Goal: Check status: Check status

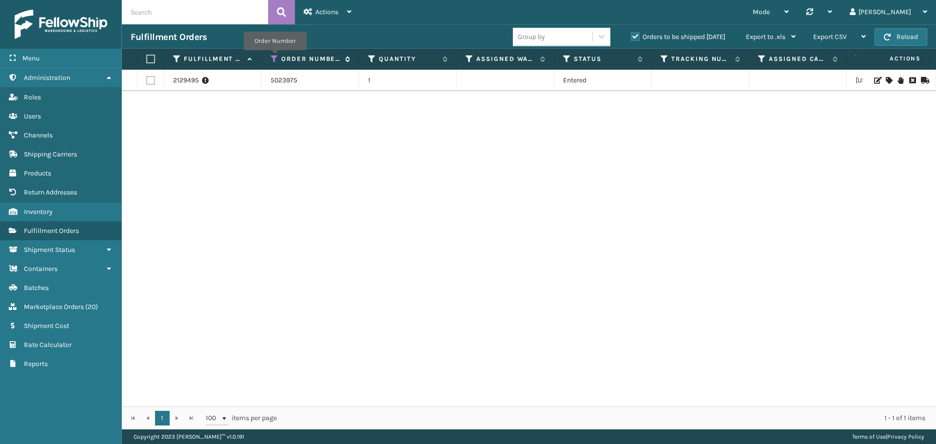
click at [275, 57] on icon at bounding box center [275, 59] width 8 height 9
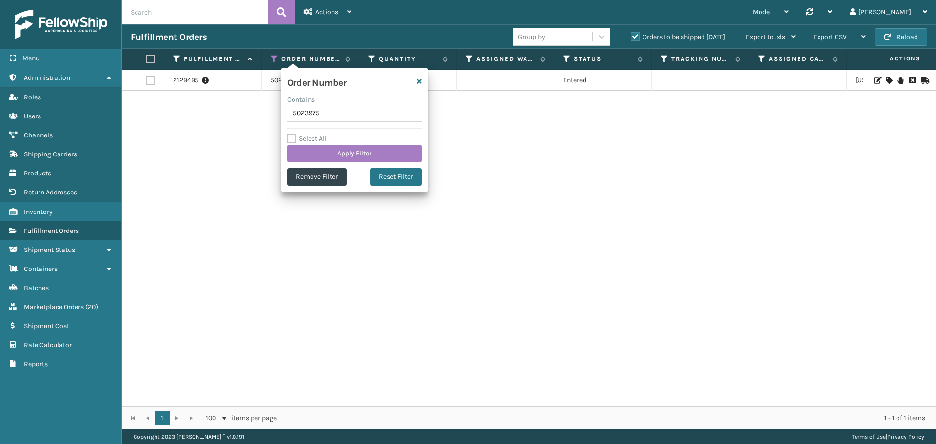
click at [300, 118] on input "5023975" at bounding box center [354, 114] width 135 height 18
type input "5023883"
click at [349, 154] on button "Apply Filter" at bounding box center [354, 154] width 135 height 18
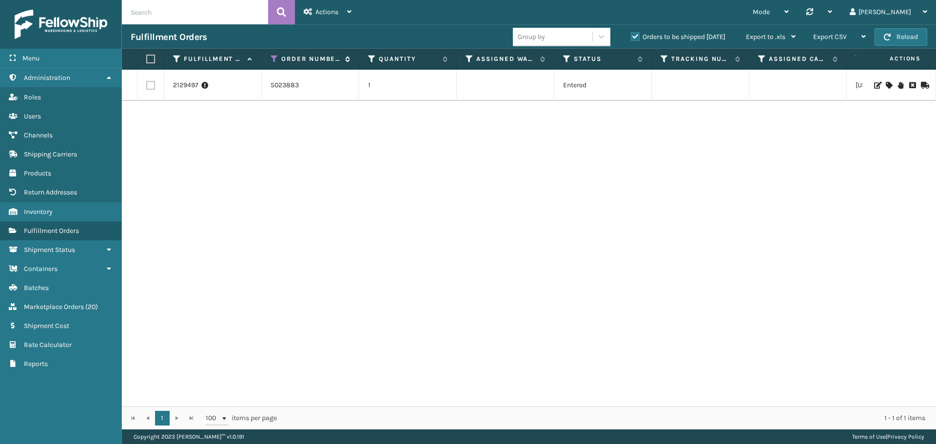
click at [272, 59] on icon at bounding box center [275, 59] width 8 height 9
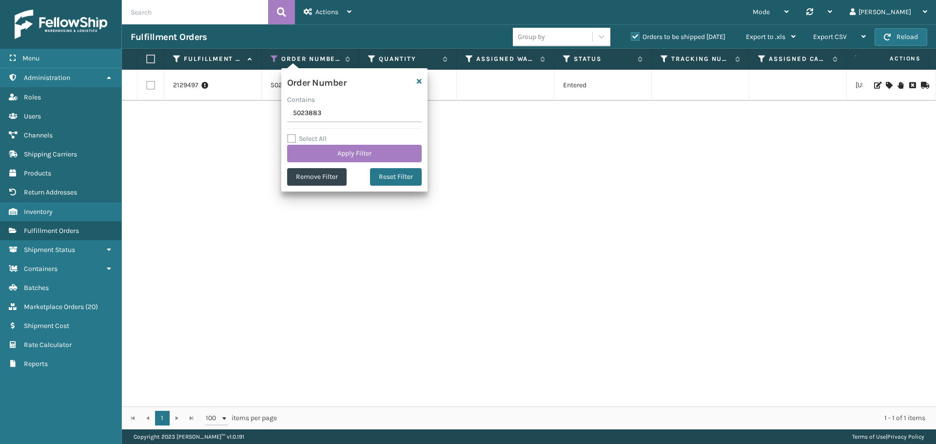
click at [315, 113] on input "5023883" at bounding box center [354, 114] width 135 height 18
click at [314, 114] on input "5023850240013" at bounding box center [354, 114] width 135 height 18
type input "5024001"
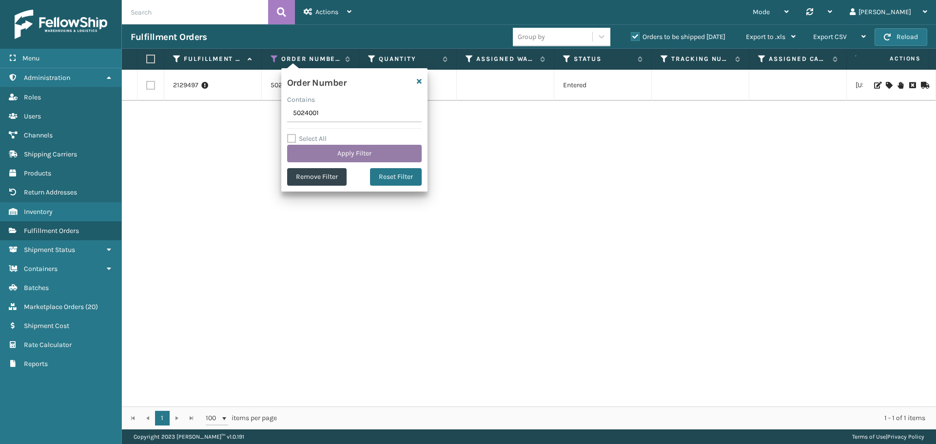
click at [358, 154] on button "Apply Filter" at bounding box center [354, 154] width 135 height 18
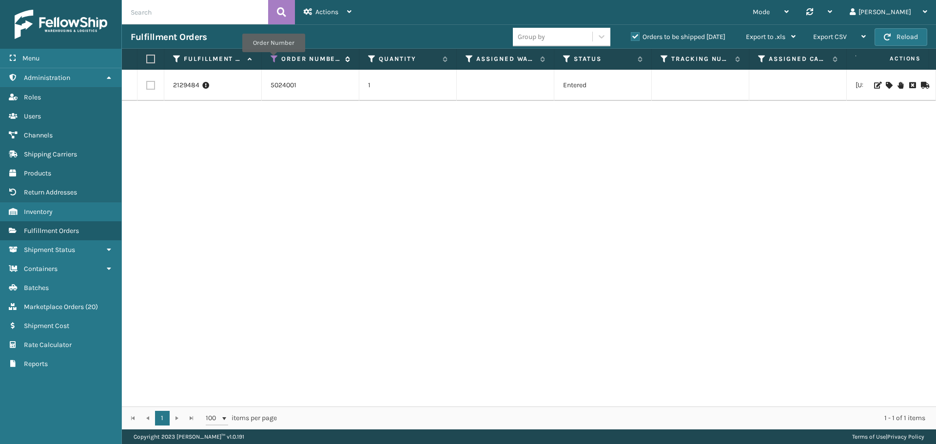
click at [273, 59] on icon at bounding box center [275, 59] width 8 height 9
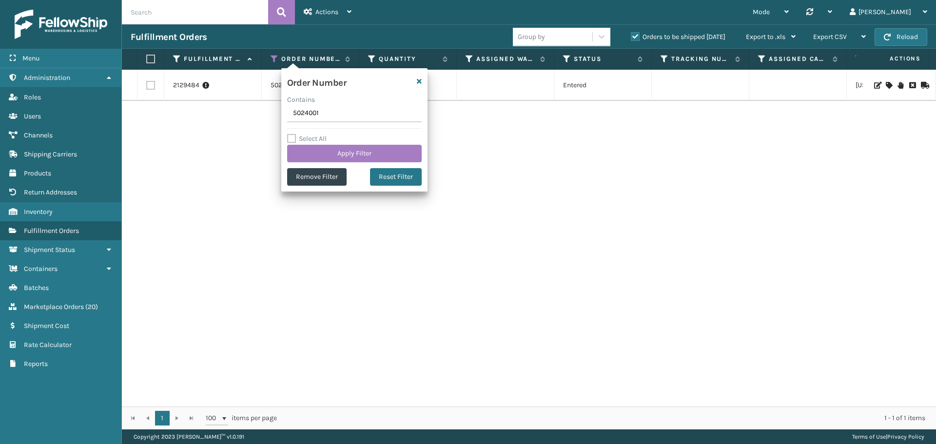
click at [317, 112] on input "5024001" at bounding box center [354, 114] width 135 height 18
type input "5024005"
click at [349, 152] on button "Apply Filter" at bounding box center [354, 154] width 135 height 18
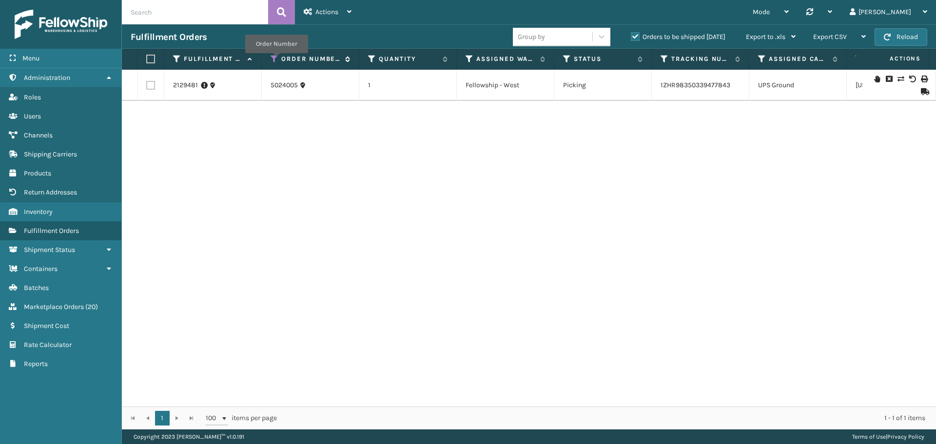
click at [276, 60] on icon at bounding box center [275, 59] width 8 height 9
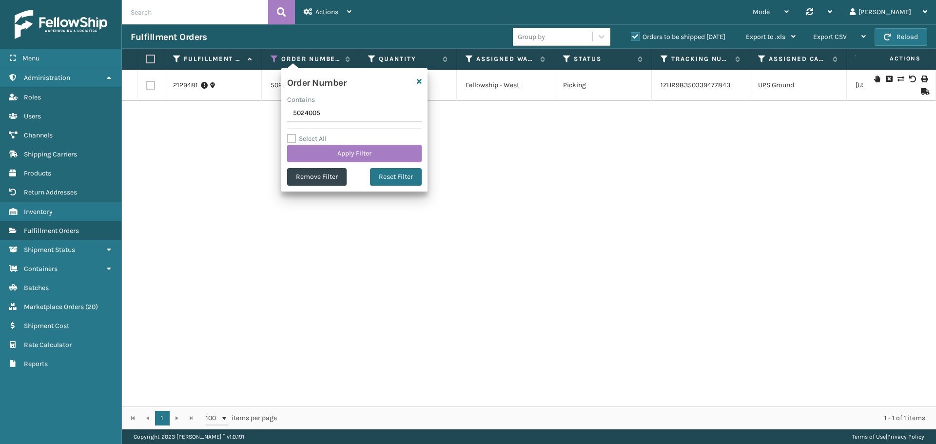
click at [323, 116] on input "5024005" at bounding box center [354, 114] width 135 height 18
type input "5023976"
click at [344, 149] on button "Apply Filter" at bounding box center [354, 154] width 135 height 18
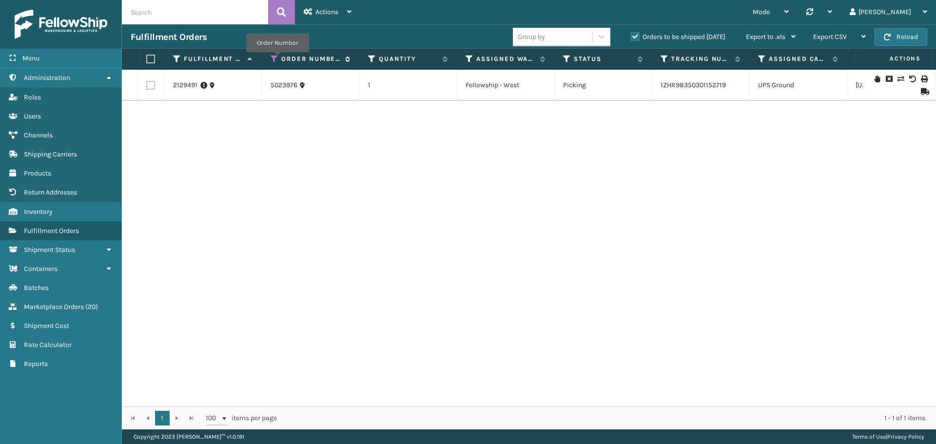
click at [275, 58] on icon at bounding box center [275, 59] width 8 height 9
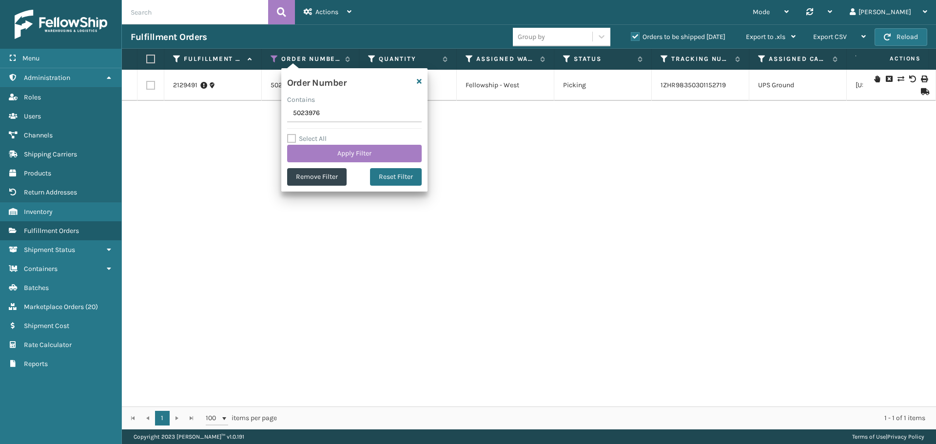
click at [329, 114] on input "5023976" at bounding box center [354, 114] width 135 height 18
type input "5023921"
click at [349, 155] on button "Apply Filter" at bounding box center [354, 154] width 135 height 18
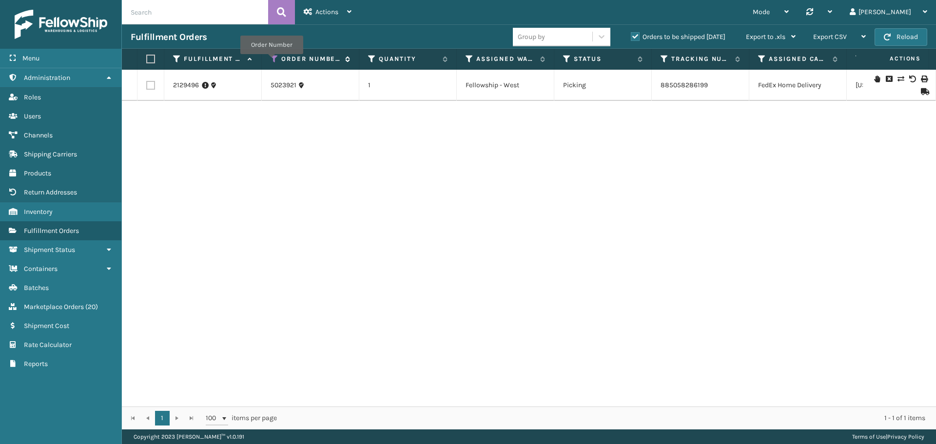
click at [271, 60] on icon at bounding box center [275, 59] width 8 height 9
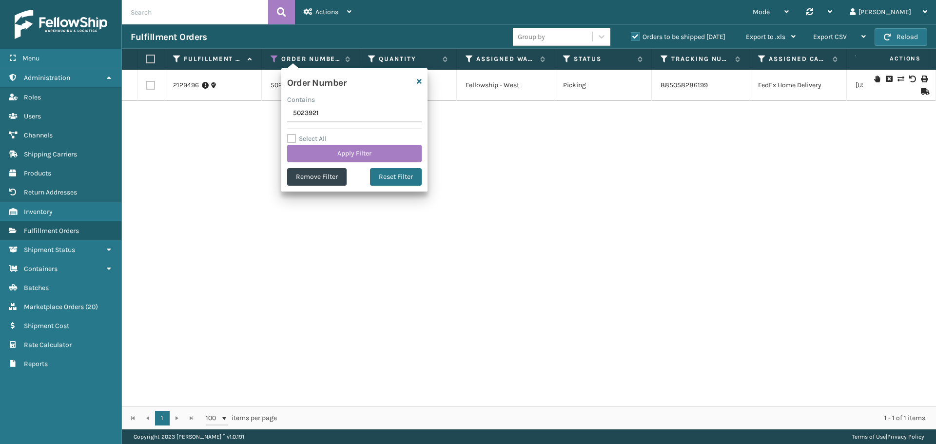
click at [315, 110] on input "5023921" at bounding box center [354, 114] width 135 height 18
type input "5023883"
click at [355, 158] on button "Apply Filter" at bounding box center [354, 154] width 135 height 18
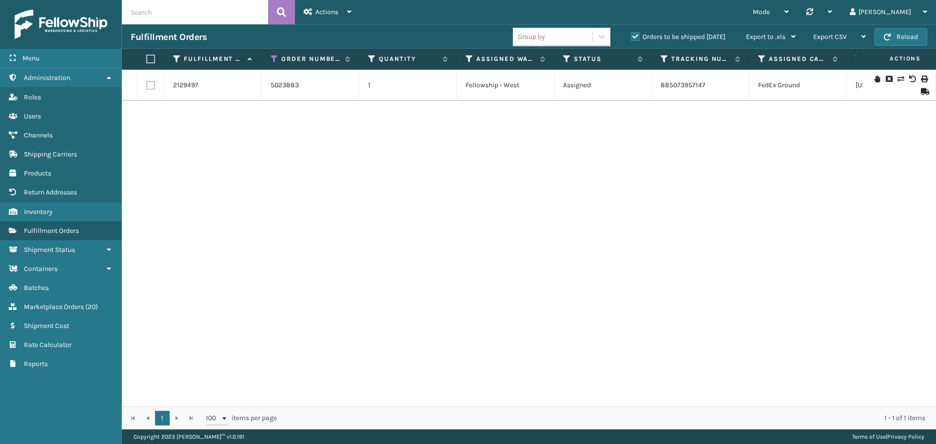
click at [471, 169] on div "2129497 5023883 1 Fellowship - West Assigned 885073957147 [GEOGRAPHIC_DATA][US_…" at bounding box center [529, 238] width 814 height 337
drag, startPoint x: 710, startPoint y: 88, endPoint x: 660, endPoint y: 86, distance: 49.7
click at [660, 86] on td "885073957147" at bounding box center [700, 85] width 97 height 31
copy link "885073957147"
click at [275, 60] on icon at bounding box center [275, 59] width 8 height 9
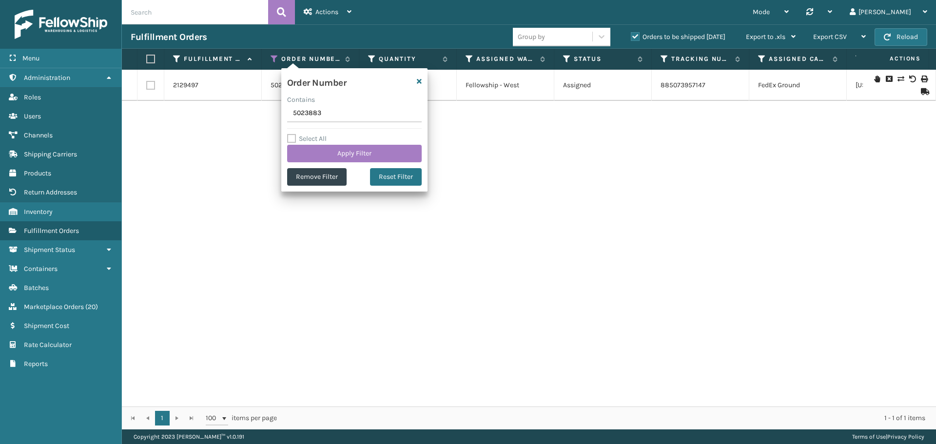
click at [319, 118] on input "5023883" at bounding box center [354, 114] width 135 height 18
type input "5024021"
click at [339, 148] on button "Apply Filter" at bounding box center [354, 154] width 135 height 18
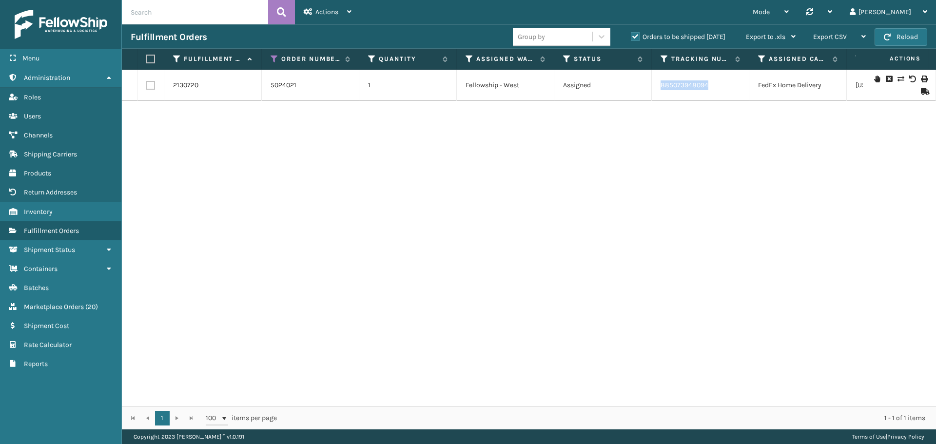
drag, startPoint x: 718, startPoint y: 85, endPoint x: 662, endPoint y: 92, distance: 56.4
click at [662, 92] on td "885073948094" at bounding box center [700, 85] width 97 height 31
copy link "885073948094"
click at [468, 195] on div "2130720 5024021 1 Fellowship - West Assigned 885073948094 FedEx Home Delivery […" at bounding box center [529, 238] width 814 height 337
drag, startPoint x: 727, startPoint y: 87, endPoint x: 661, endPoint y: 88, distance: 65.8
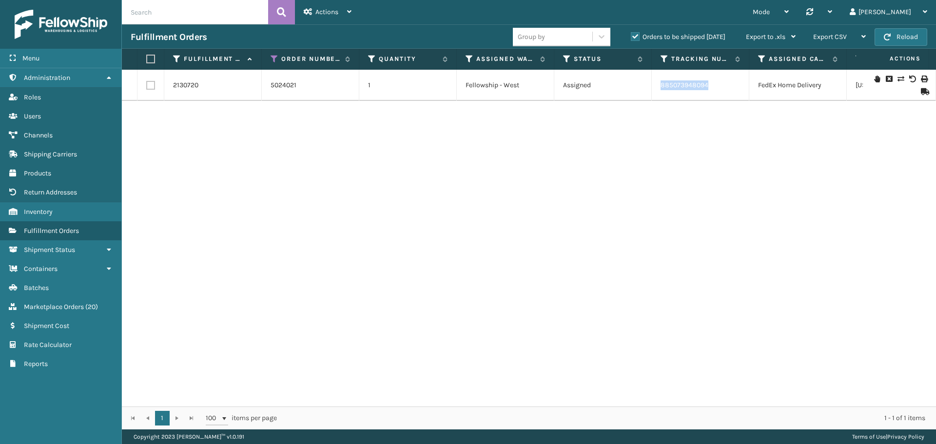
click at [661, 88] on td "885073948094" at bounding box center [700, 85] width 97 height 31
copy link "885073948094"
click at [276, 58] on icon at bounding box center [275, 59] width 8 height 9
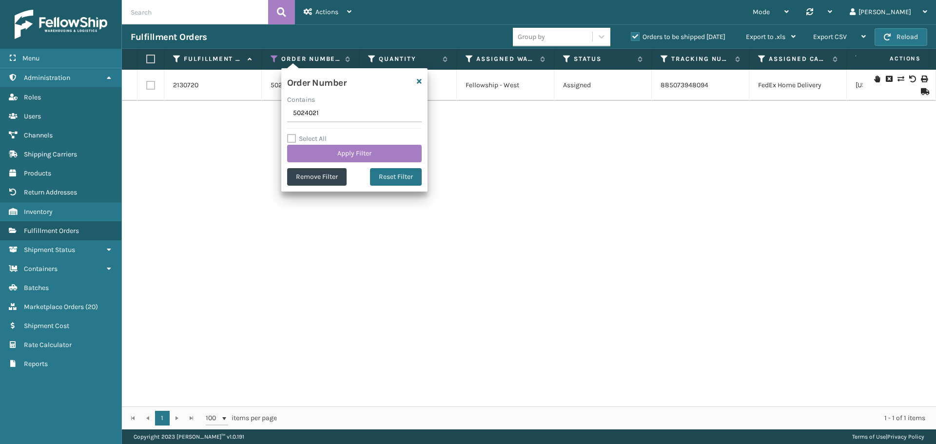
click at [330, 115] on input "5024021" at bounding box center [354, 114] width 135 height 18
type input "5023921"
click at [343, 153] on button "Apply Filter" at bounding box center [354, 154] width 135 height 18
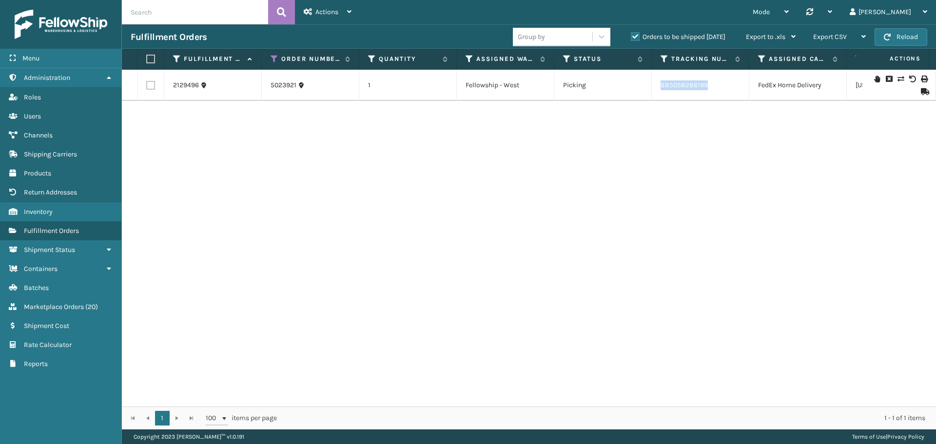
drag, startPoint x: 721, startPoint y: 86, endPoint x: 653, endPoint y: 90, distance: 67.9
click at [653, 90] on td "885058286199" at bounding box center [700, 85] width 97 height 31
copy link "885058286199"
click at [274, 60] on icon at bounding box center [275, 59] width 8 height 9
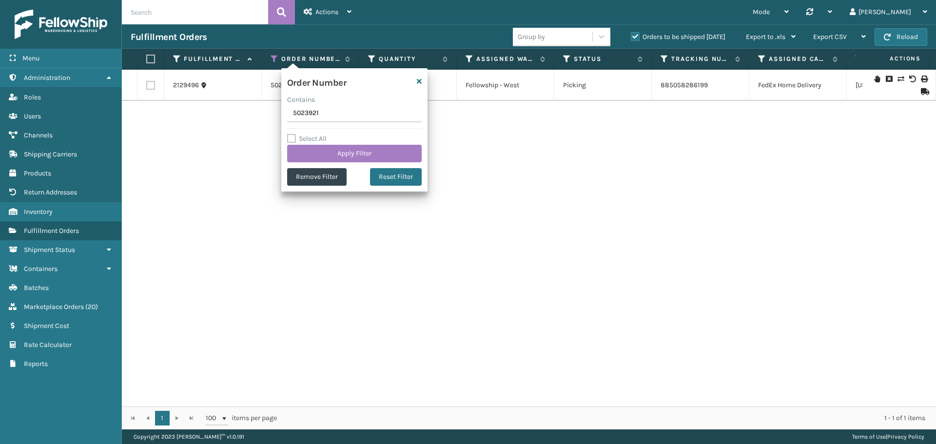
click at [356, 118] on input "5023921" at bounding box center [354, 114] width 135 height 18
type input "5023883"
click at [351, 148] on button "Apply Filter" at bounding box center [354, 154] width 135 height 18
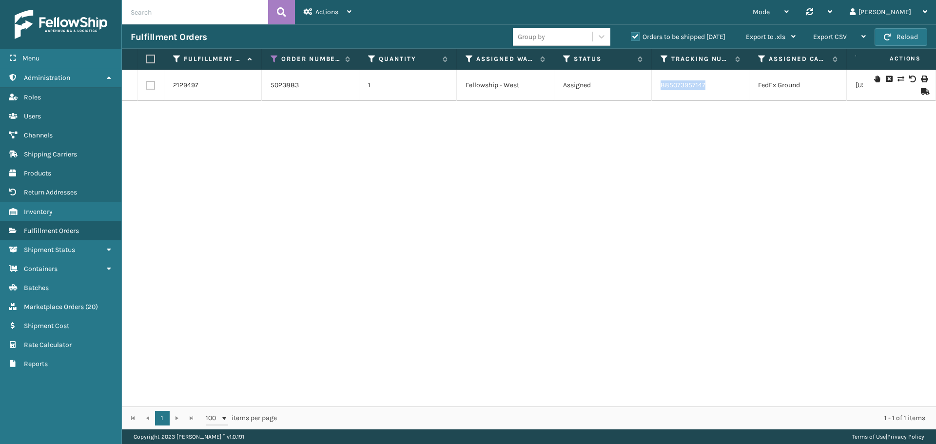
drag, startPoint x: 699, startPoint y: 88, endPoint x: 662, endPoint y: 92, distance: 37.2
click at [662, 92] on td "885073957147" at bounding box center [700, 85] width 97 height 31
copy link "885073957147"
